Goal: Task Accomplishment & Management: Manage account settings

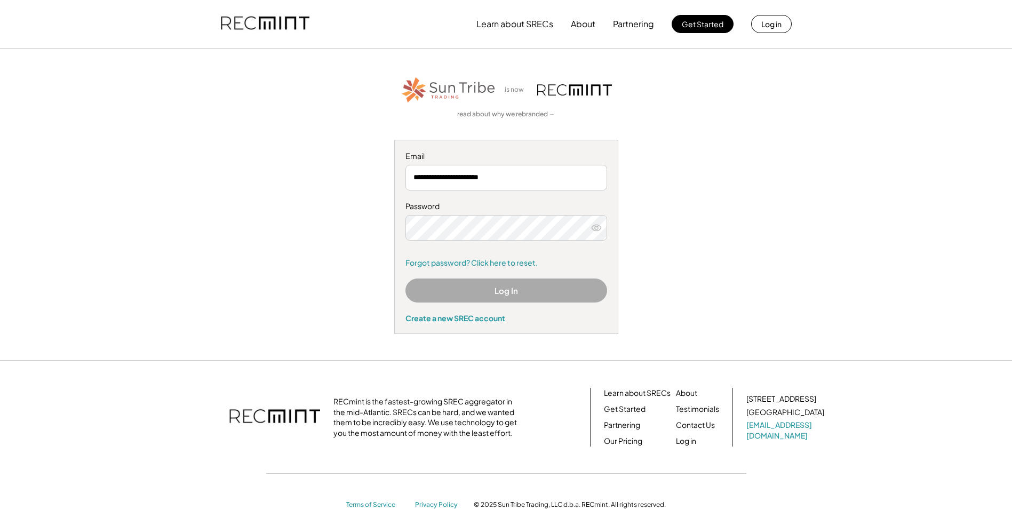
click at [598, 228] on use at bounding box center [597, 228] width 10 height 6
click at [537, 284] on button "Log In" at bounding box center [506, 290] width 202 height 24
click at [519, 285] on button "Log In" at bounding box center [506, 290] width 202 height 24
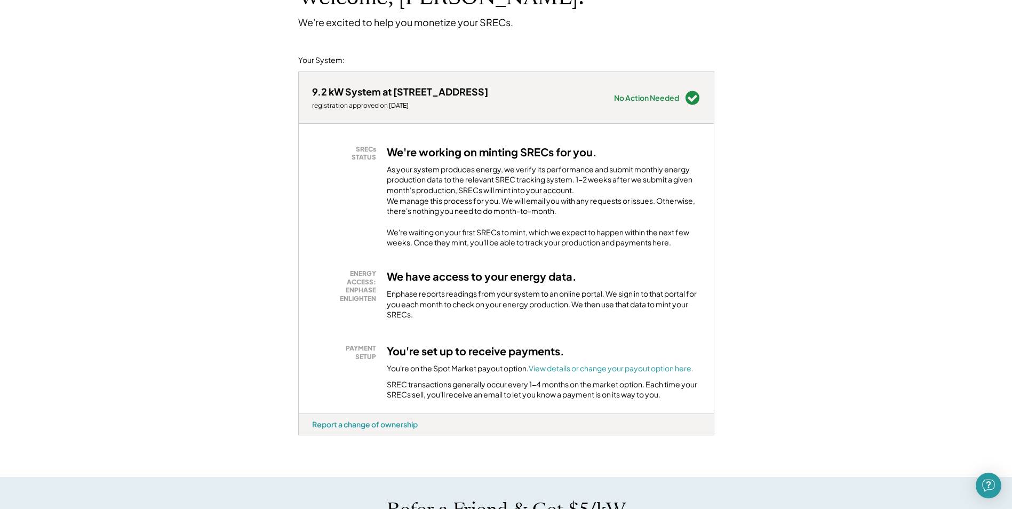
scroll to position [90, 0]
drag, startPoint x: 688, startPoint y: 102, endPoint x: 497, endPoint y: 253, distance: 243.5
click at [497, 253] on div "9.2 kW System at 5061 Stone Hill Dr registration approved on 9/23/25 Needs Atte…" at bounding box center [506, 242] width 416 height 342
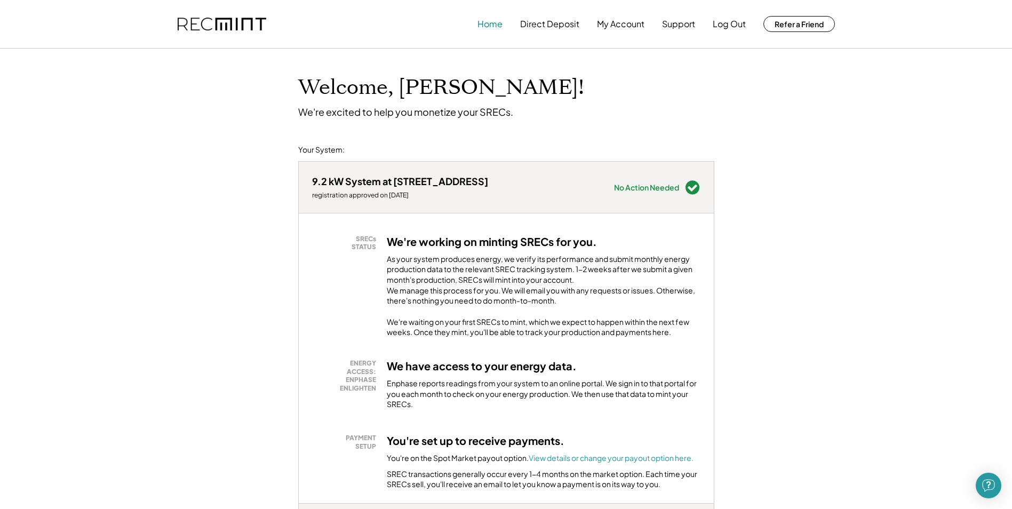
click at [492, 21] on button "Home" at bounding box center [489, 23] width 25 height 21
click at [495, 33] on button "Home" at bounding box center [489, 23] width 25 height 21
click at [548, 27] on button "Direct Deposit" at bounding box center [549, 23] width 59 height 21
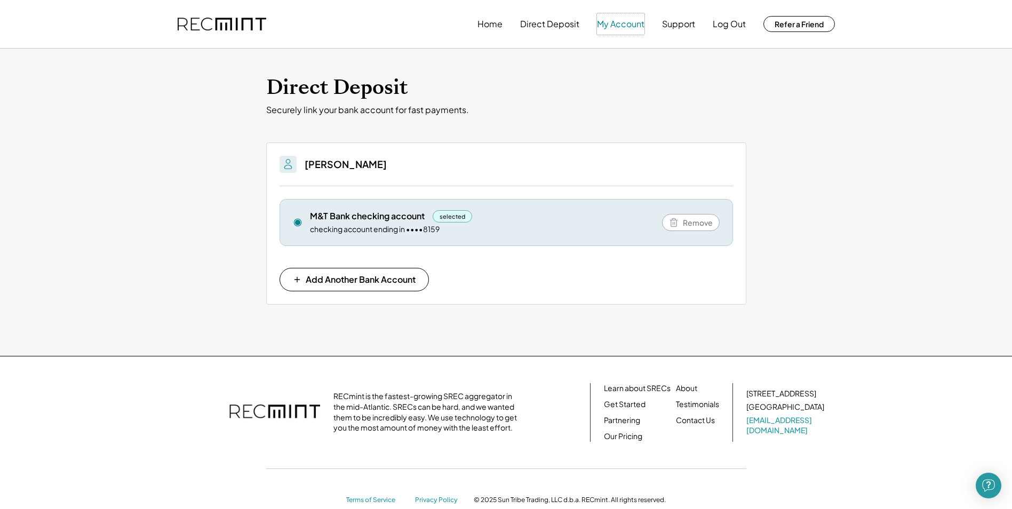
click at [619, 23] on button "My Account" at bounding box center [620, 23] width 47 height 21
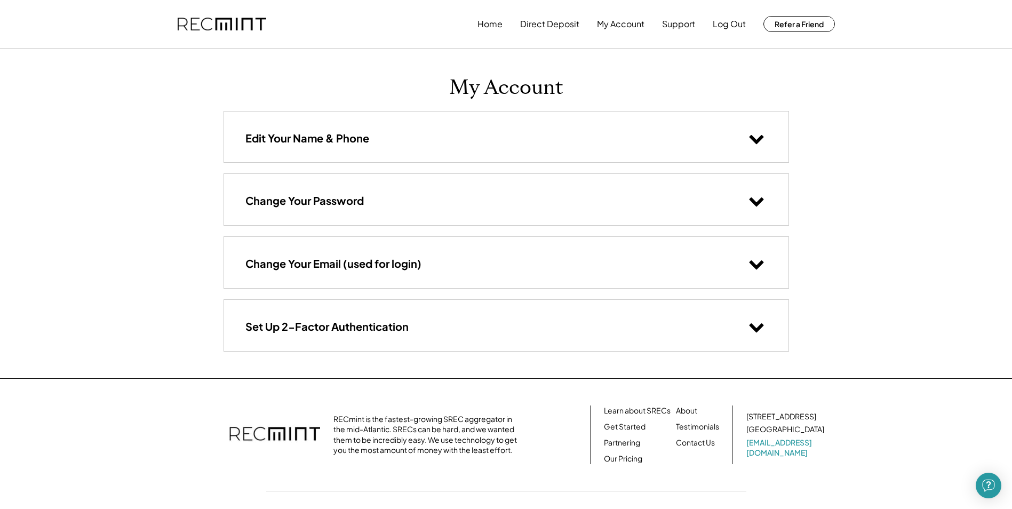
click at [750, 136] on icon at bounding box center [756, 138] width 16 height 16
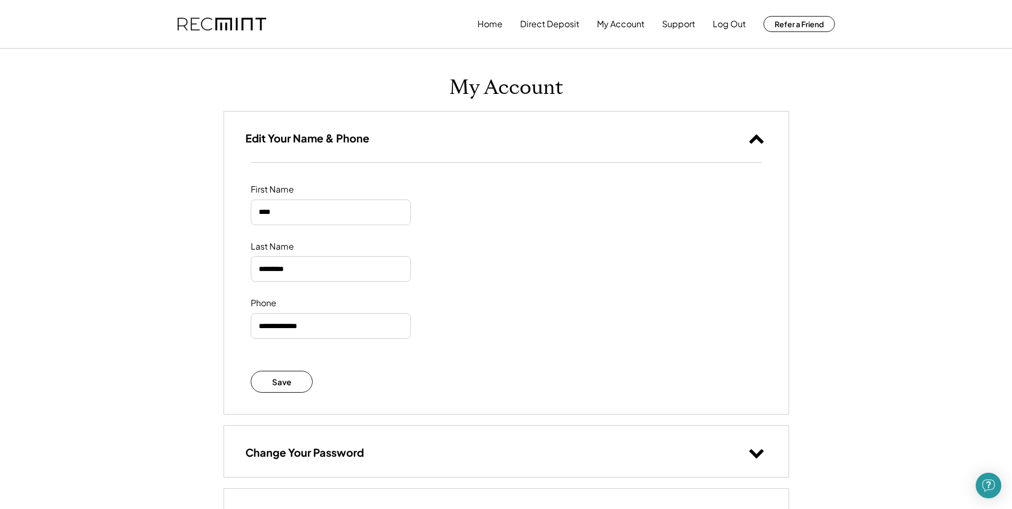
click at [750, 136] on icon at bounding box center [756, 138] width 16 height 16
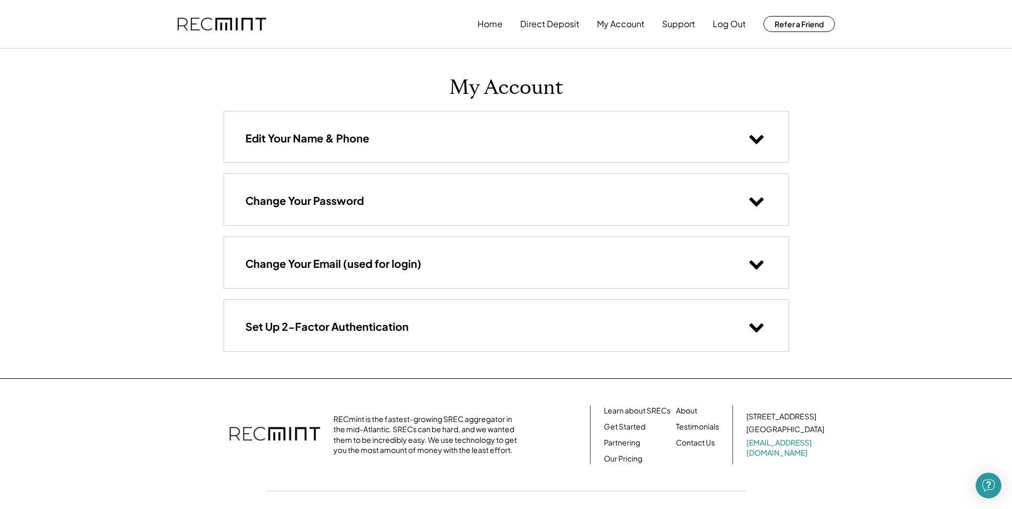
click at [750, 212] on div "Change Your Password" at bounding box center [506, 199] width 564 height 51
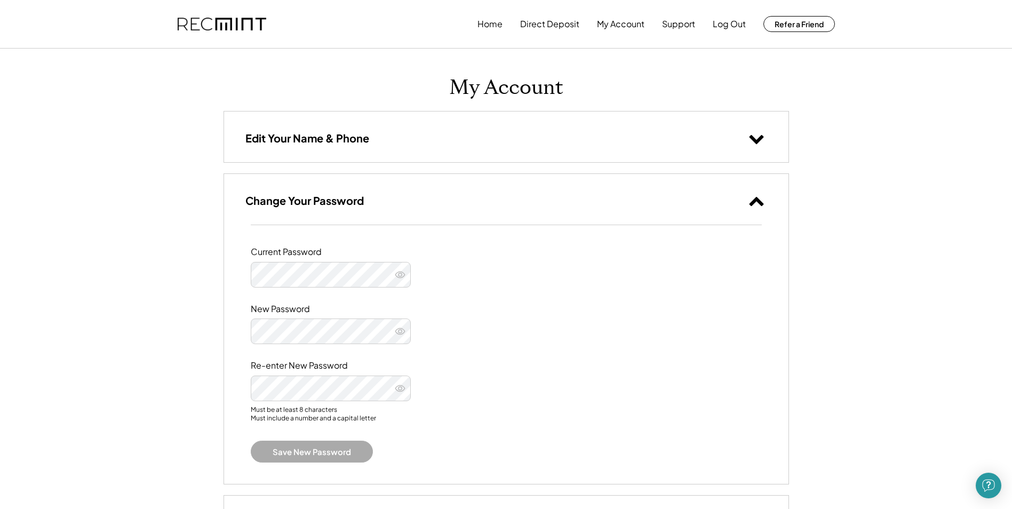
click at [750, 212] on div "Change Your Password" at bounding box center [506, 199] width 564 height 51
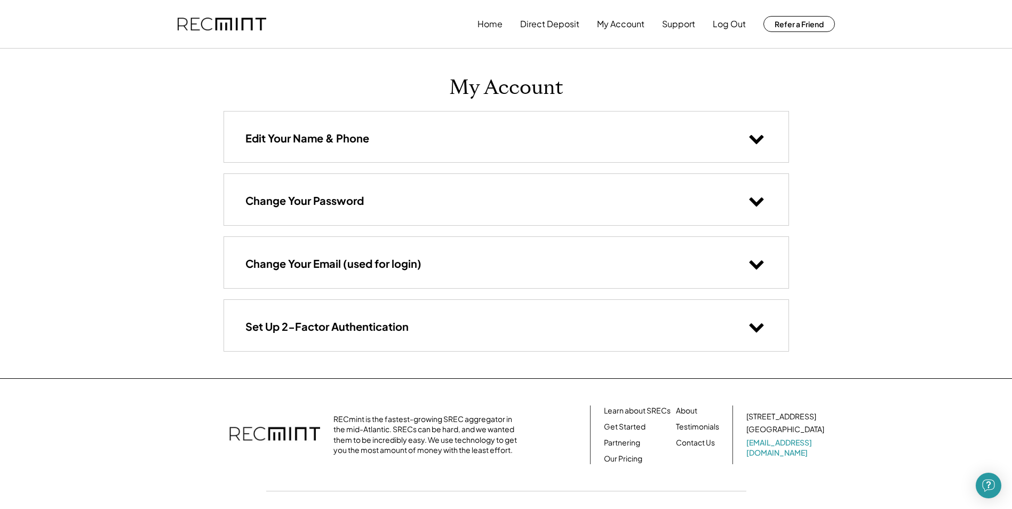
click at [754, 245] on div "Change Your Email (used for login)" at bounding box center [506, 262] width 564 height 51
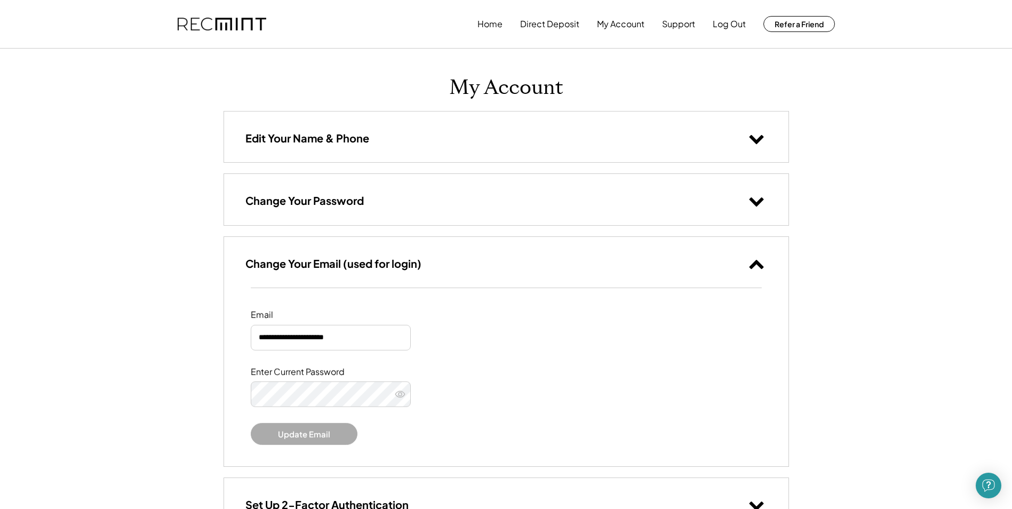
click at [756, 264] on use at bounding box center [756, 264] width 14 height 9
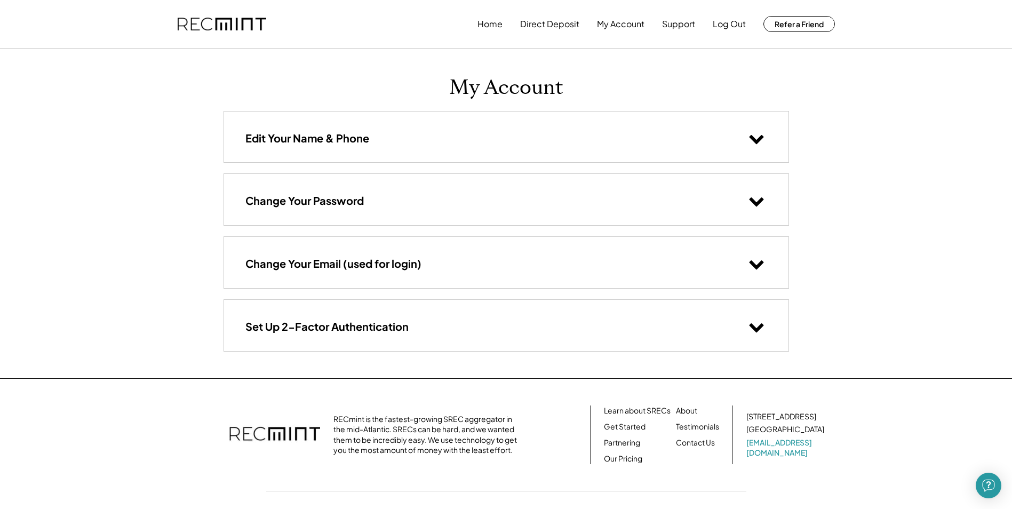
click at [755, 331] on use at bounding box center [756, 327] width 14 height 9
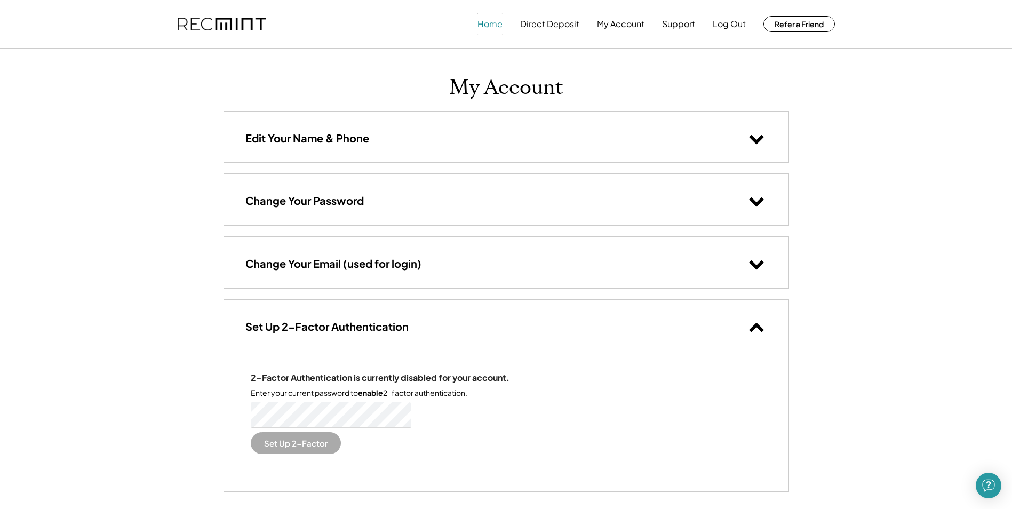
click at [485, 25] on button "Home" at bounding box center [489, 23] width 25 height 21
click at [492, 28] on button "Home" at bounding box center [489, 23] width 25 height 21
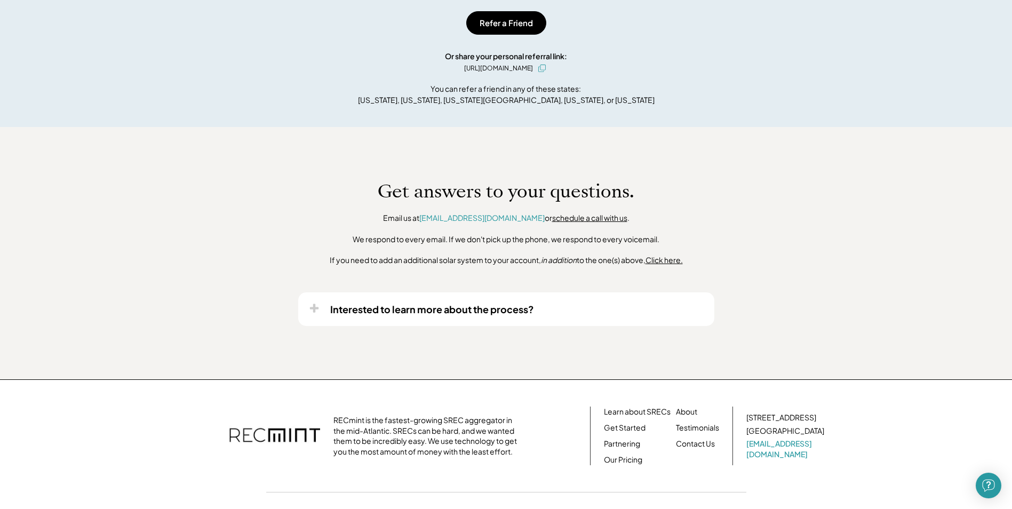
scroll to position [761, 0]
